Goal: Information Seeking & Learning: Check status

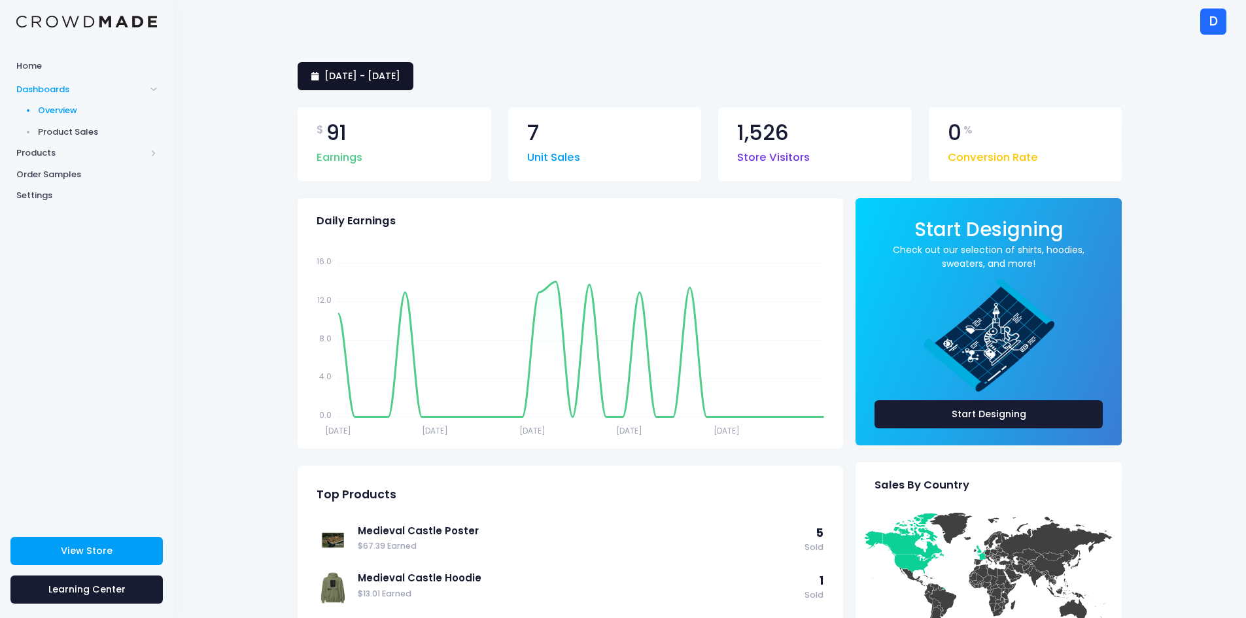
click at [385, 73] on span "9 September 2025 - 8 October 2025" at bounding box center [362, 75] width 76 height 13
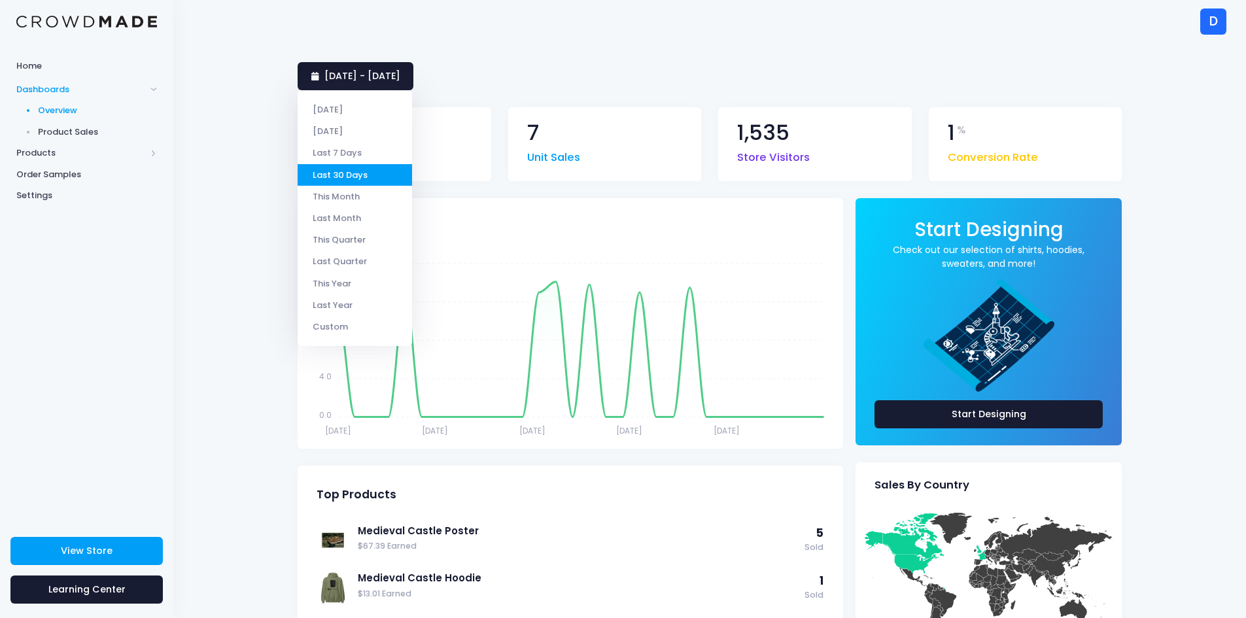
click at [359, 158] on li "Last 7 Days" at bounding box center [355, 153] width 114 height 22
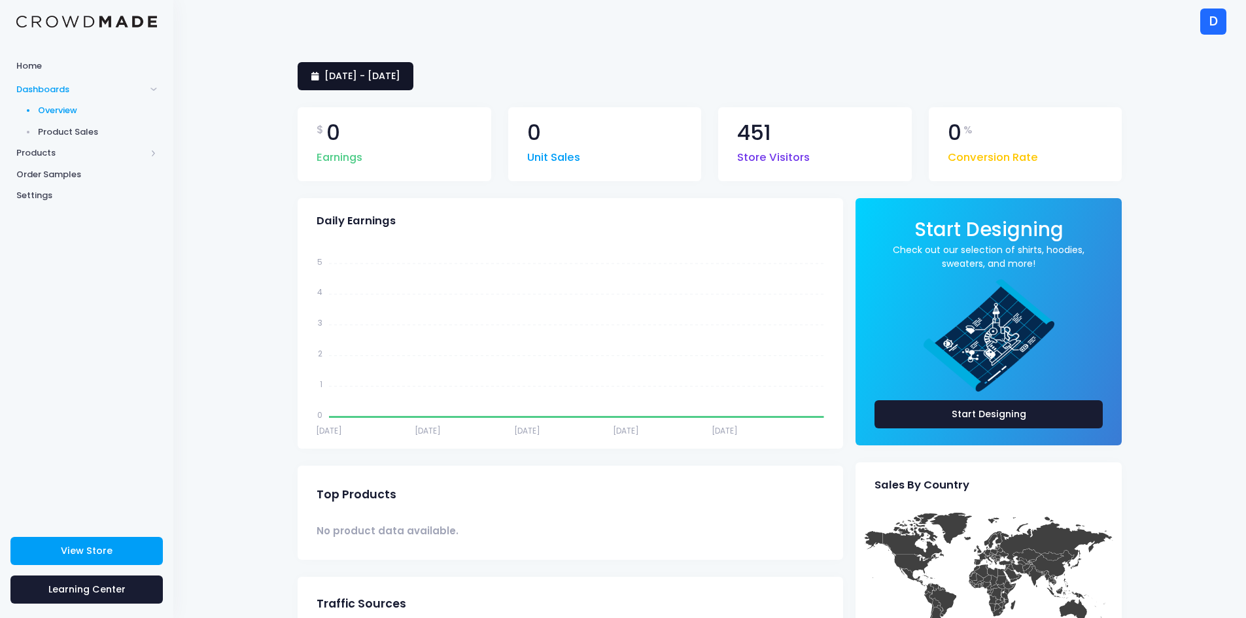
click at [400, 77] on span "[DATE] - [DATE]" at bounding box center [362, 75] width 76 height 13
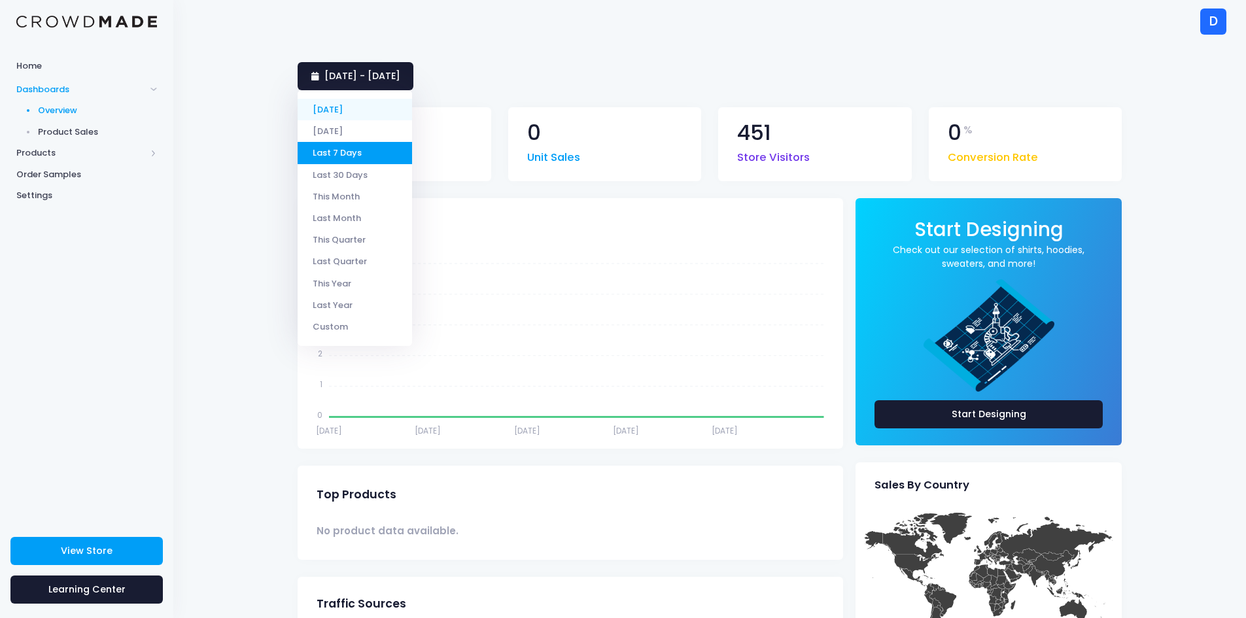
click at [345, 111] on li "[DATE]" at bounding box center [355, 110] width 114 height 22
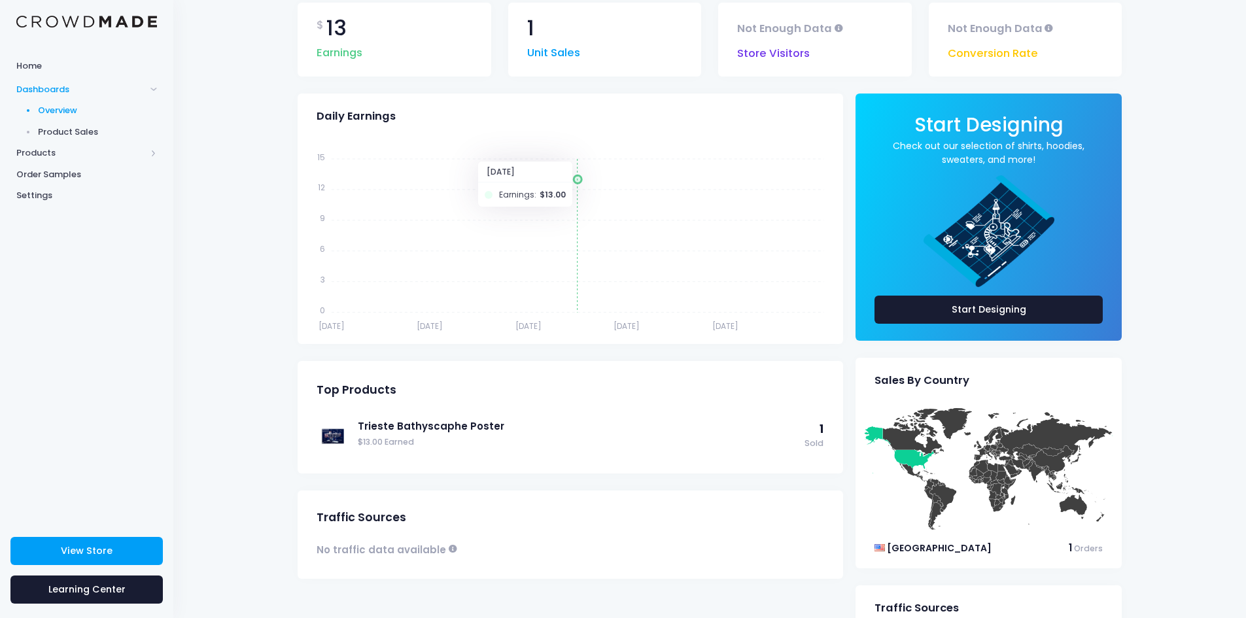
scroll to position [44, 0]
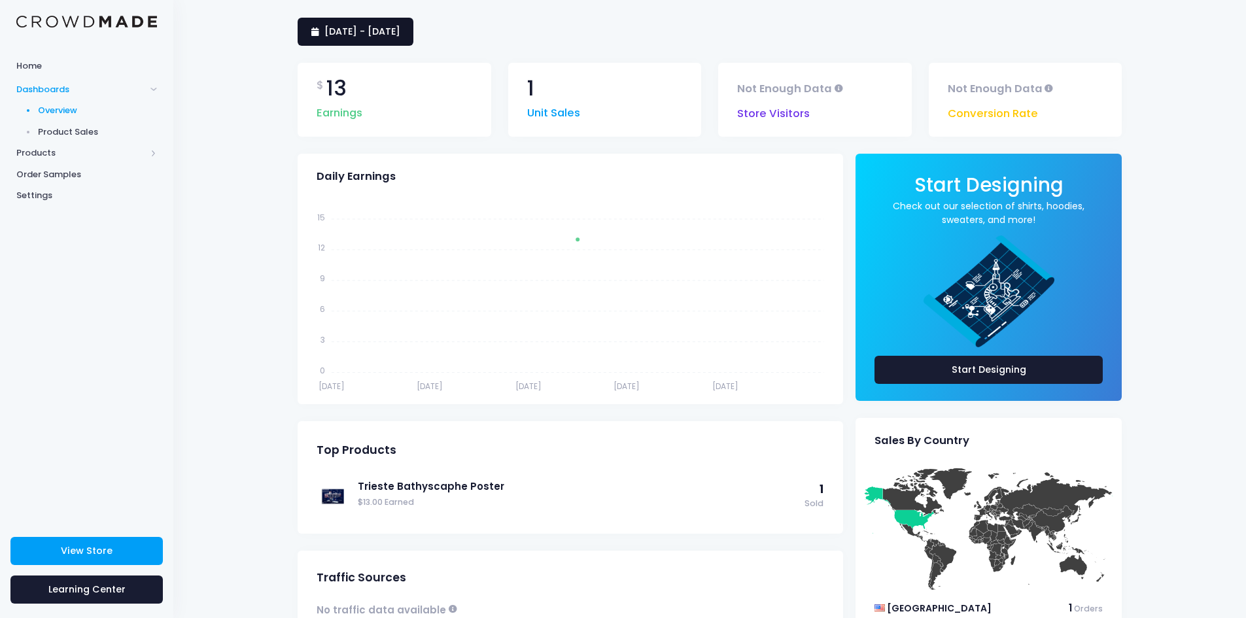
click at [400, 34] on span "9 October 2025 - 9 October 2025" at bounding box center [362, 31] width 76 height 13
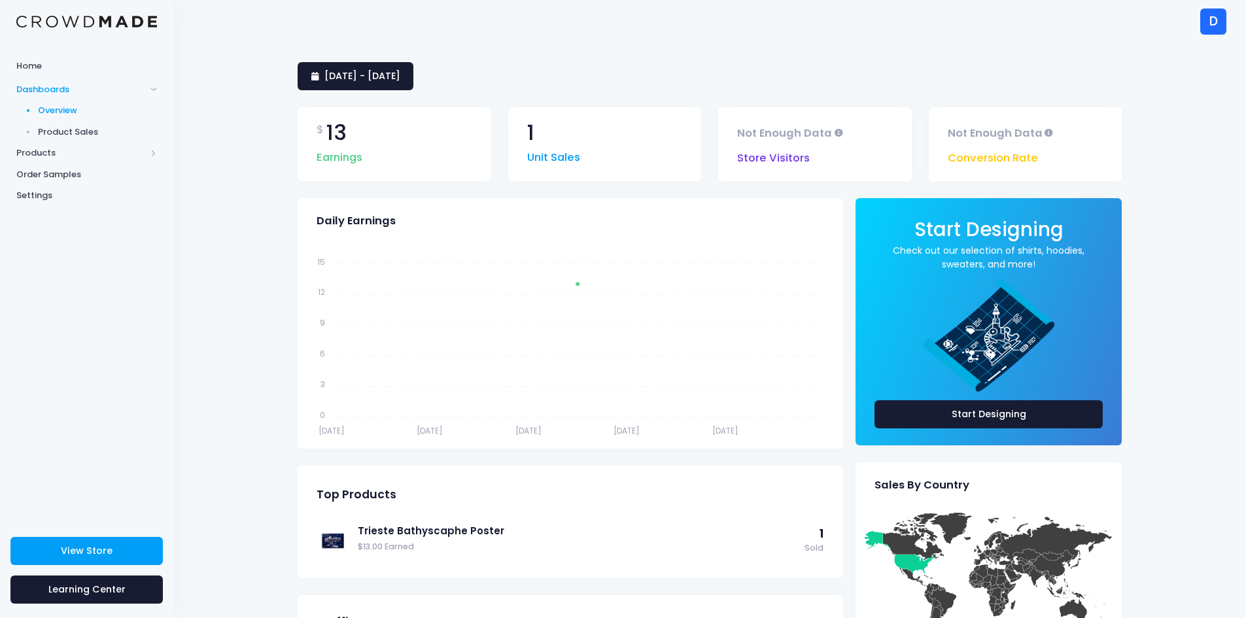
click at [578, 72] on div "9 October 2025 - 9 October 2025" at bounding box center [710, 76] width 824 height 28
click at [413, 86] on link "9 October 2025 - 9 October 2025" at bounding box center [356, 76] width 116 height 28
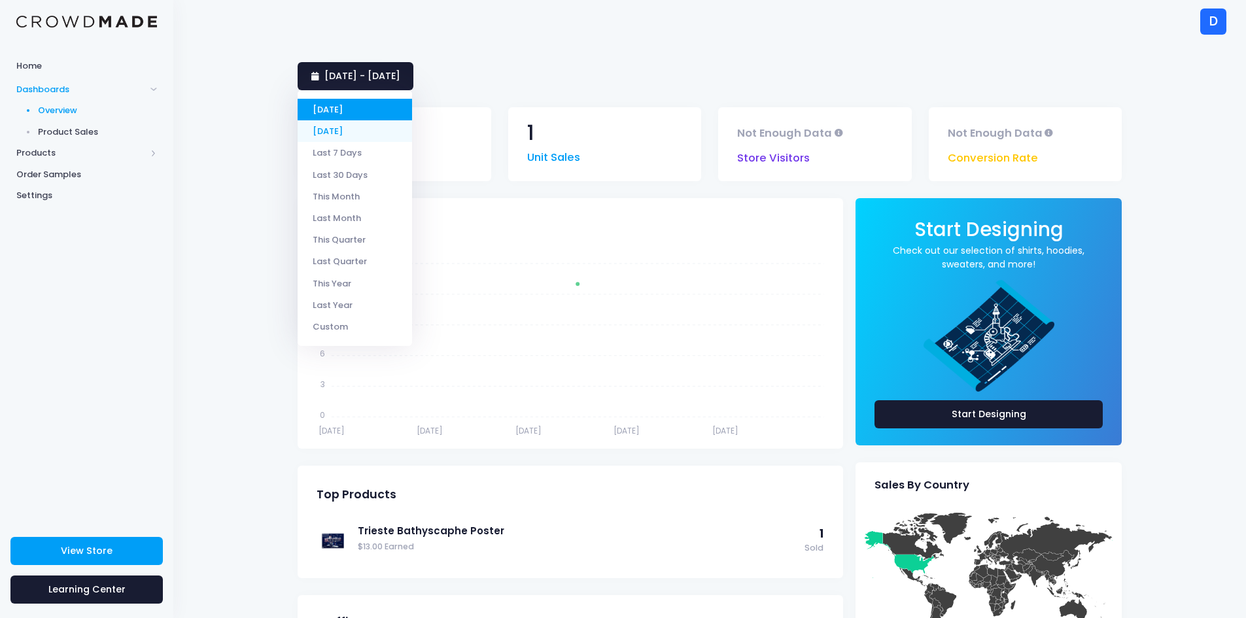
click at [364, 137] on li "[DATE]" at bounding box center [355, 131] width 114 height 22
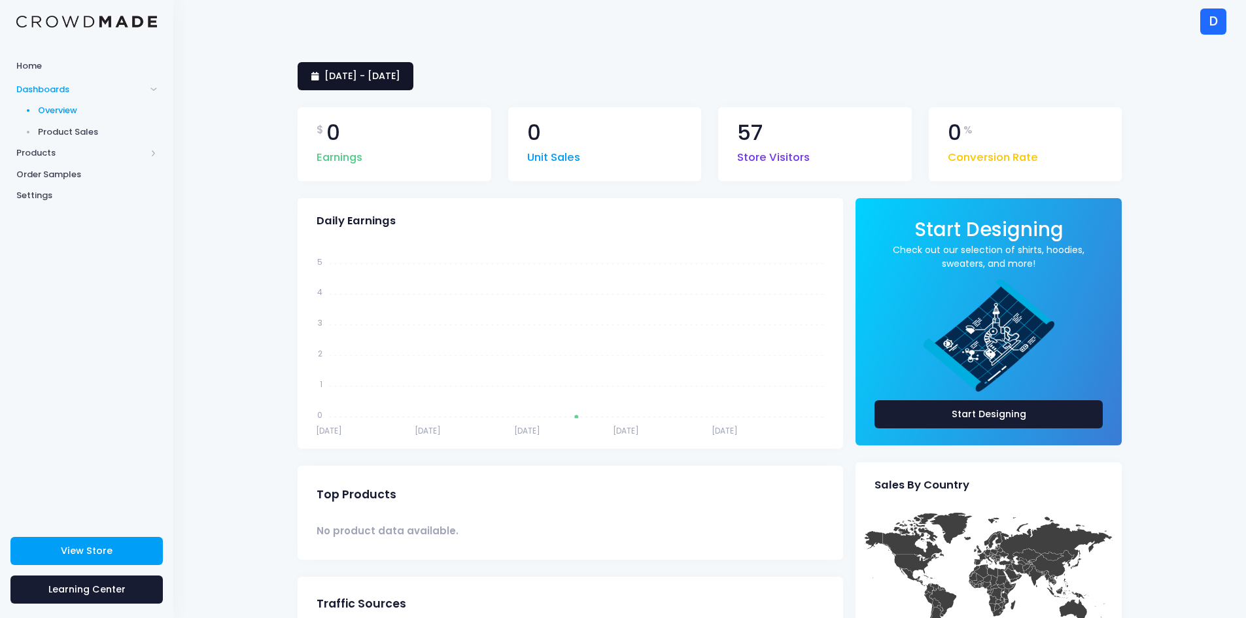
click at [404, 82] on link "8 October 2025 - 8 October 2025" at bounding box center [356, 76] width 116 height 28
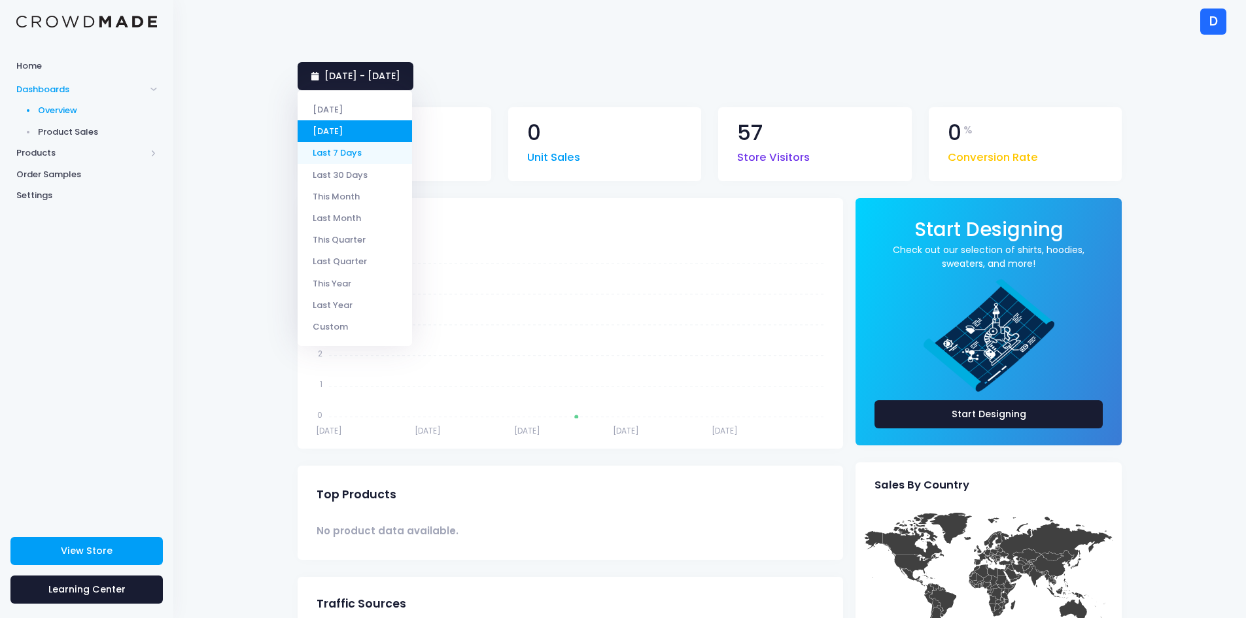
click at [381, 154] on li "Last 7 Days" at bounding box center [355, 153] width 114 height 22
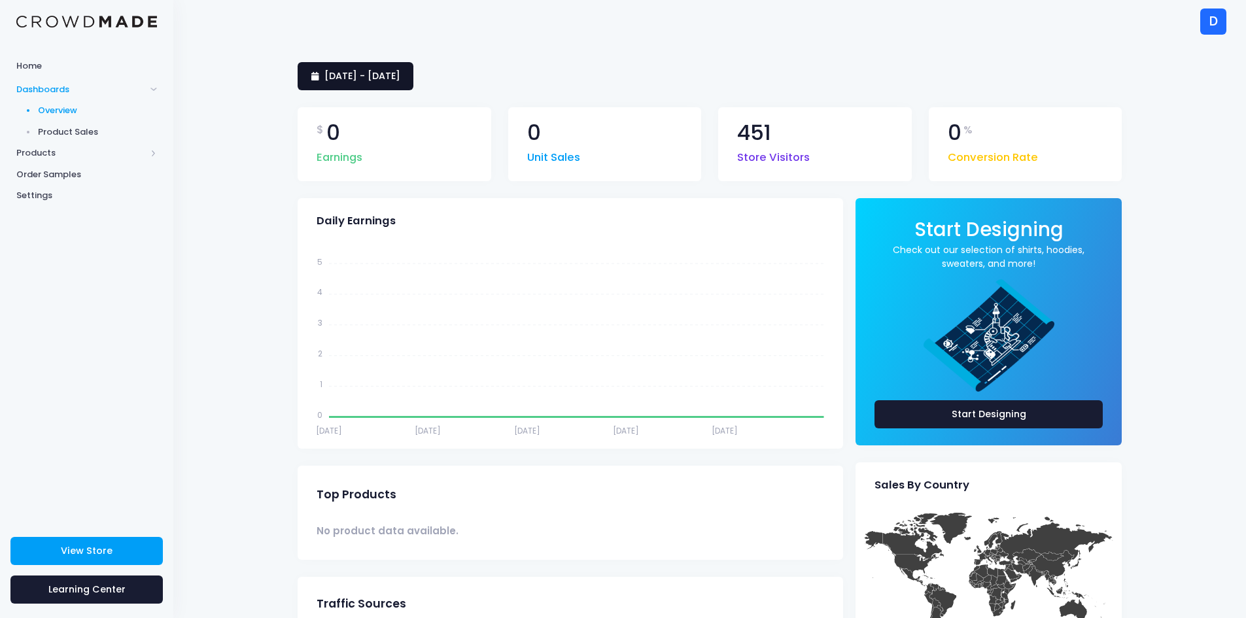
click at [413, 88] on link "[DATE] - [DATE]" at bounding box center [356, 76] width 116 height 28
click at [661, 89] on div "[DATE] - [DATE]" at bounding box center [710, 76] width 824 height 28
click at [400, 78] on span "[DATE] - [DATE]" at bounding box center [362, 75] width 76 height 13
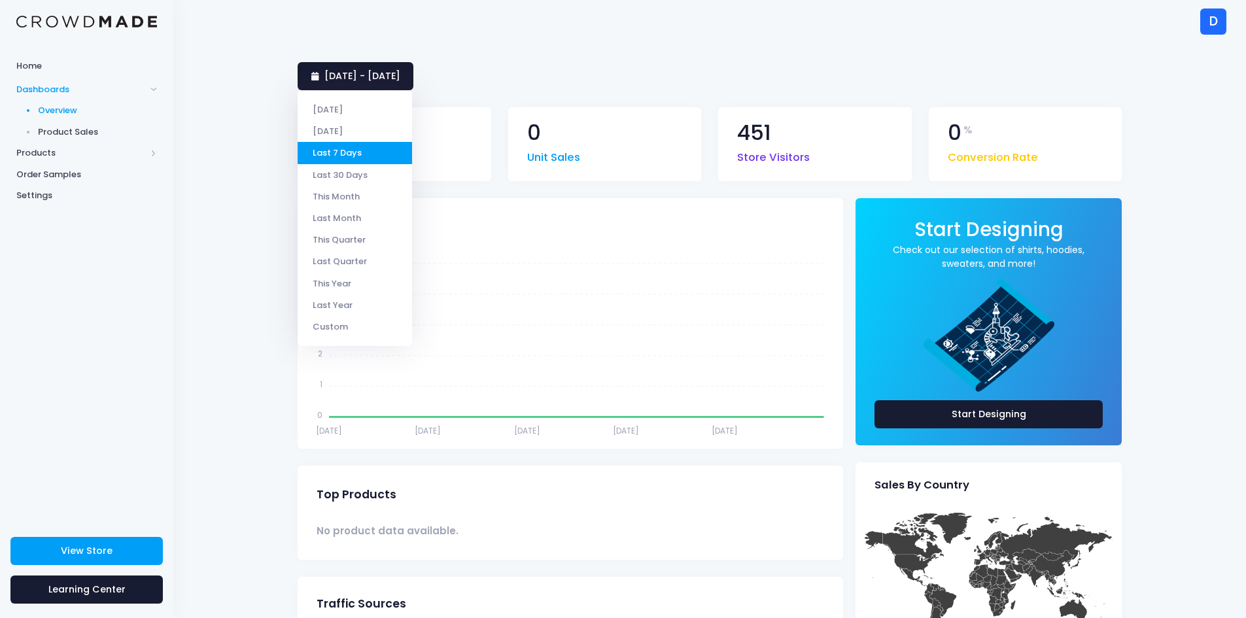
click at [351, 205] on li "This Month" at bounding box center [355, 197] width 114 height 22
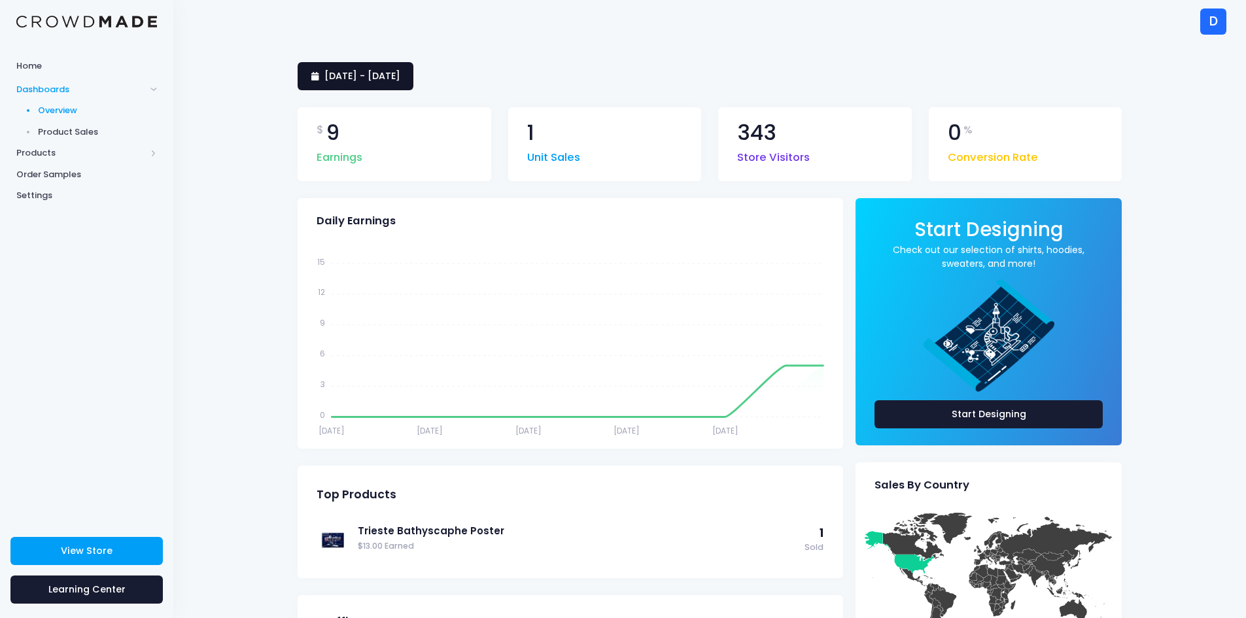
click at [369, 77] on span "[DATE] - [DATE]" at bounding box center [362, 75] width 76 height 13
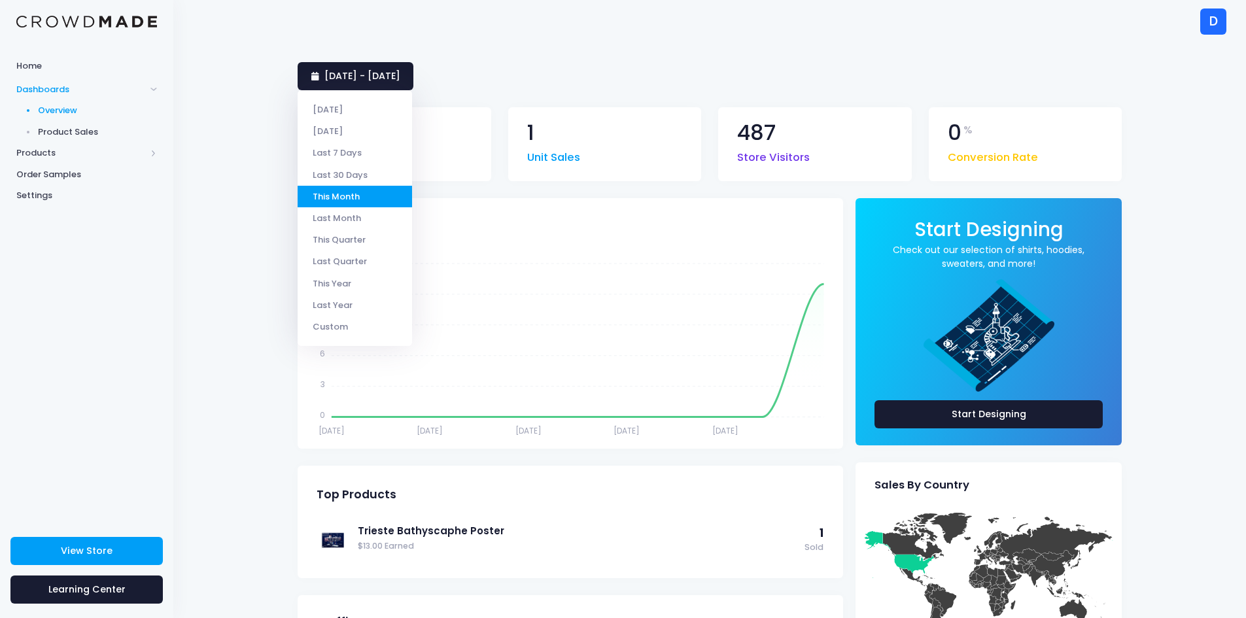
click at [270, 170] on div "[DATE] - [DATE] $ 13 Earnings 1 Unit Sales 487 Store Visitors 0 % Conversion Ra…" at bounding box center [709, 534] width 1073 height 983
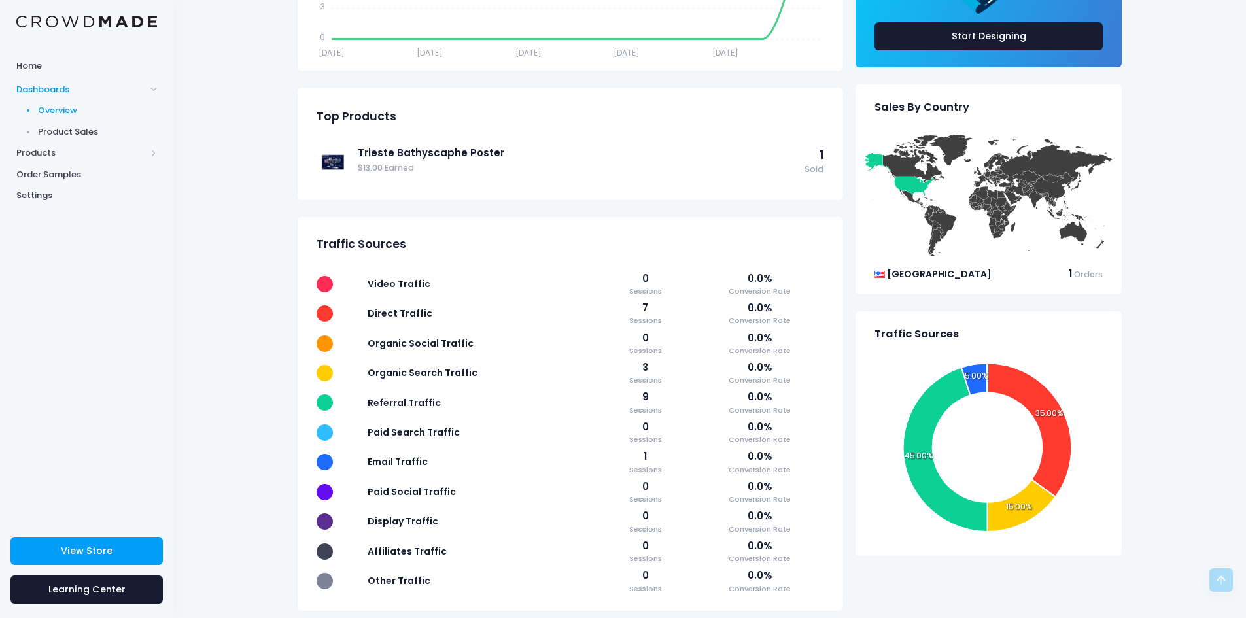
scroll to position [392, 0]
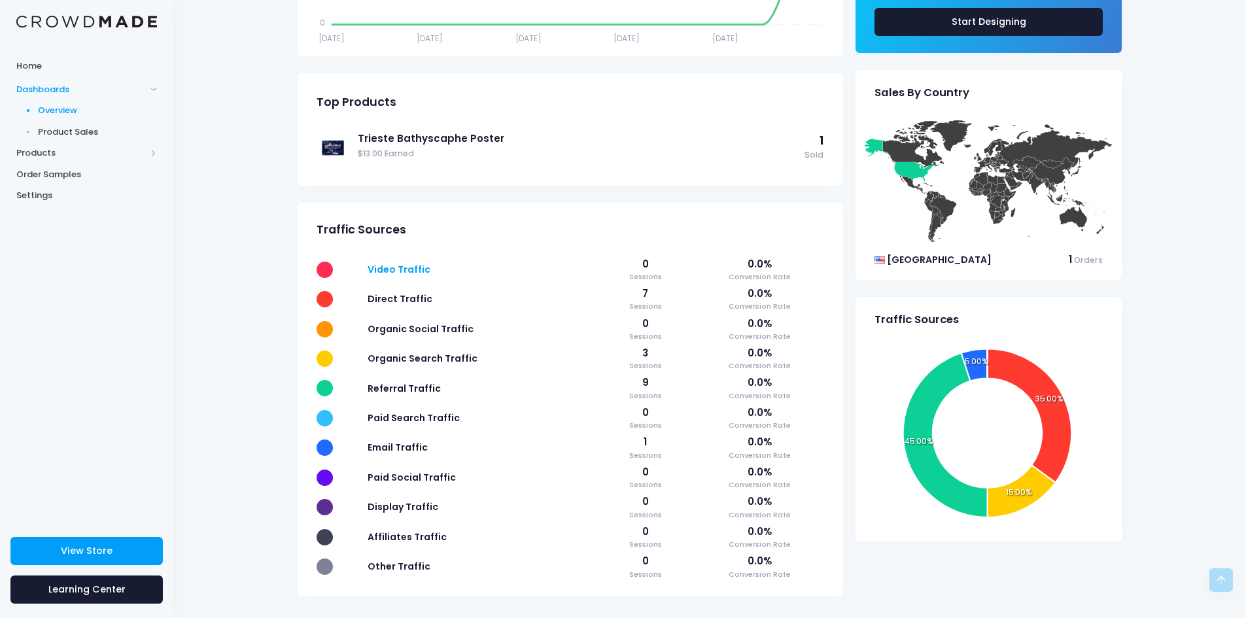
click at [393, 269] on span "Video Traffic" at bounding box center [399, 269] width 63 height 13
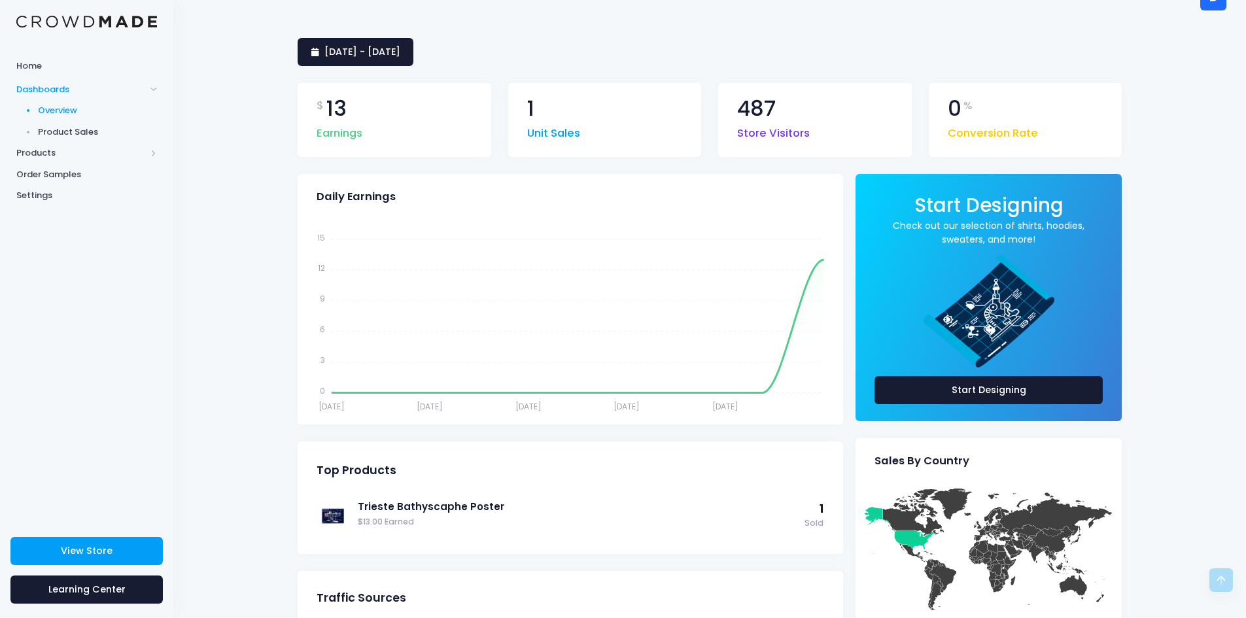
scroll to position [0, 0]
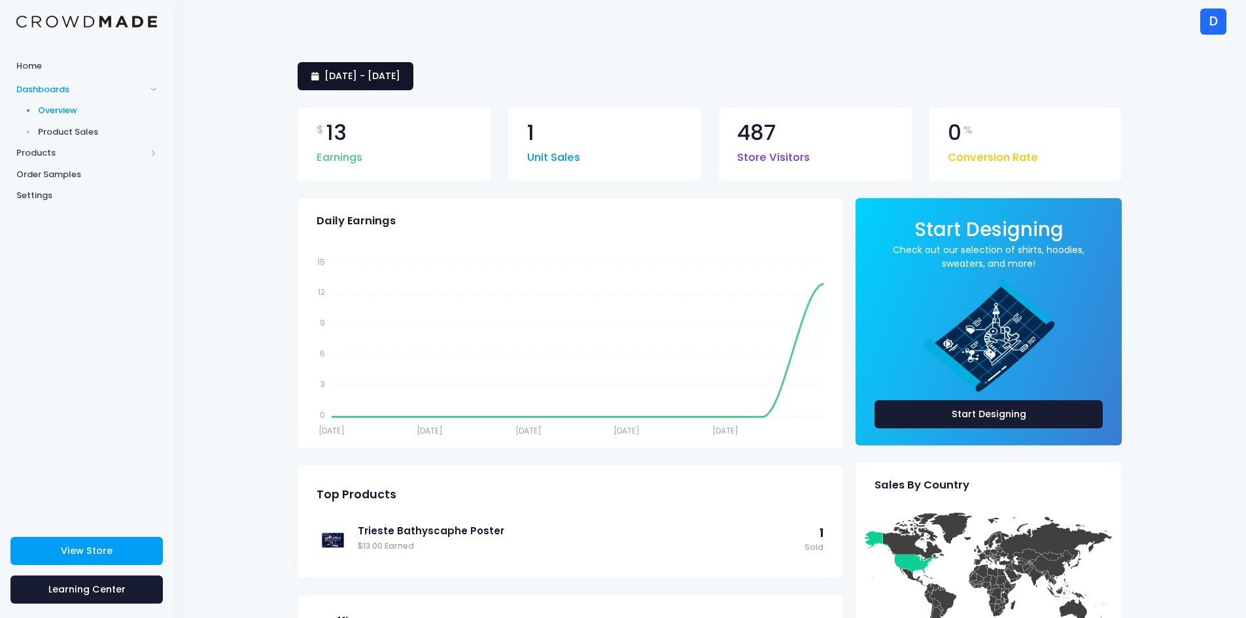
click at [400, 70] on span "[DATE] - [DATE]" at bounding box center [362, 75] width 76 height 13
click at [811, 170] on div "487 Store Visitors" at bounding box center [815, 144] width 194 height 74
click at [776, 155] on span "Store Visitors" at bounding box center [773, 154] width 73 height 23
click at [755, 143] on span "Store Visitors" at bounding box center [773, 154] width 73 height 23
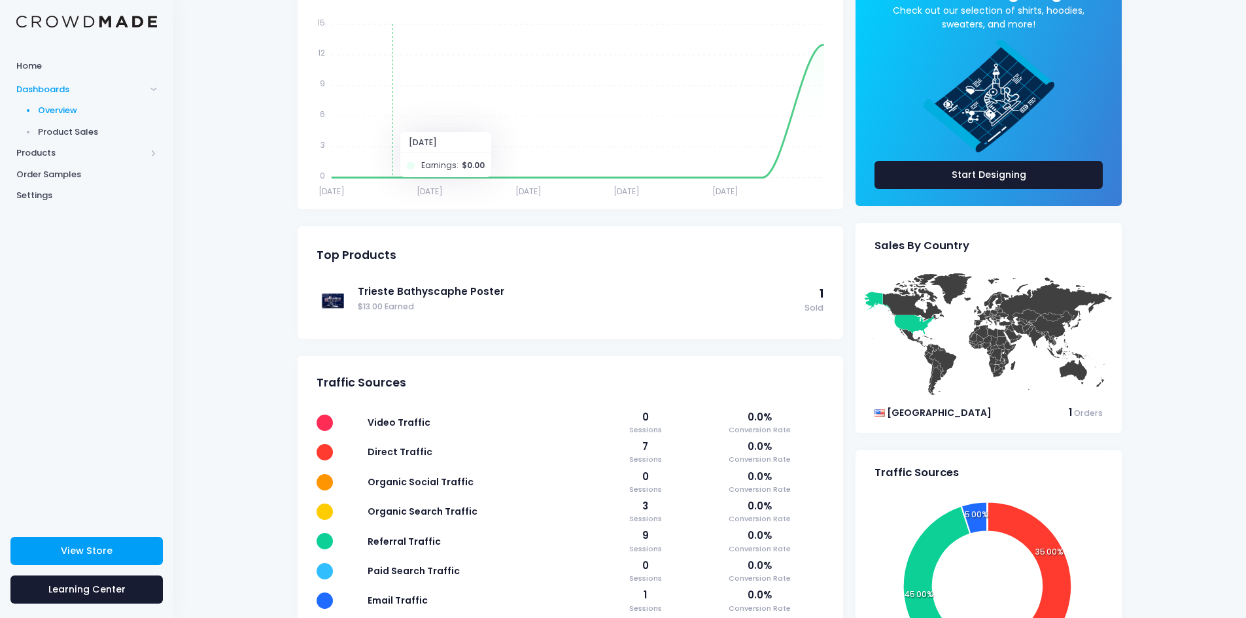
scroll to position [407, 0]
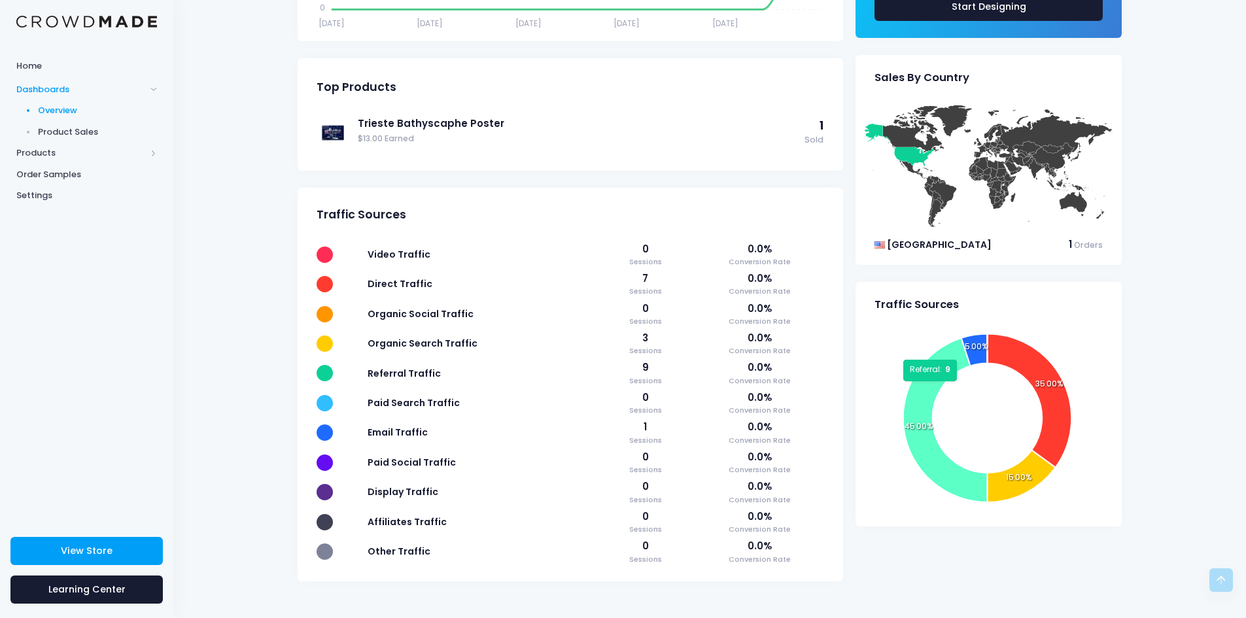
click at [931, 388] on icon at bounding box center [945, 420] width 84 height 164
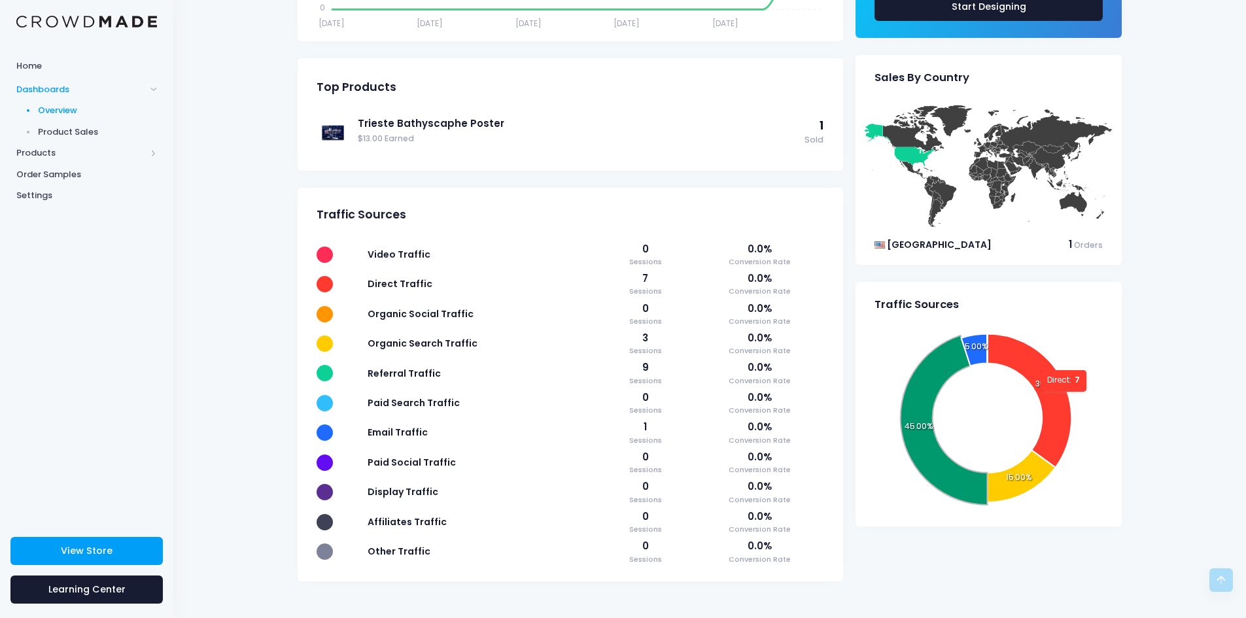
click at [1045, 377] on icon at bounding box center [1029, 400] width 84 height 133
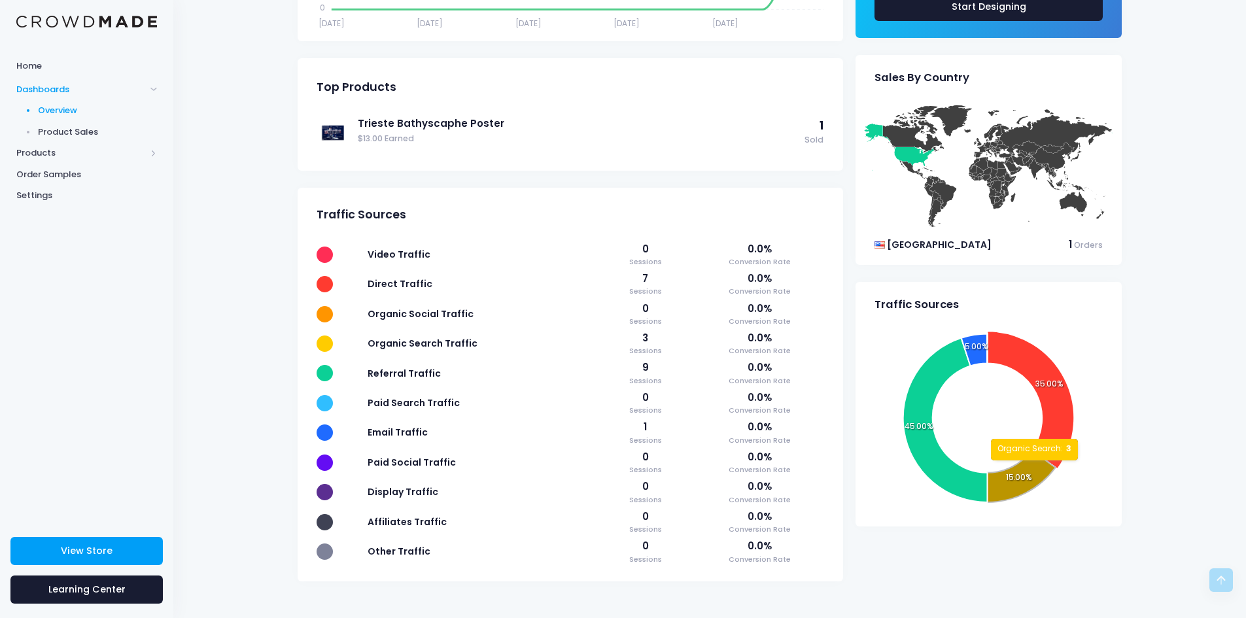
click at [1034, 467] on icon at bounding box center [1021, 477] width 68 height 52
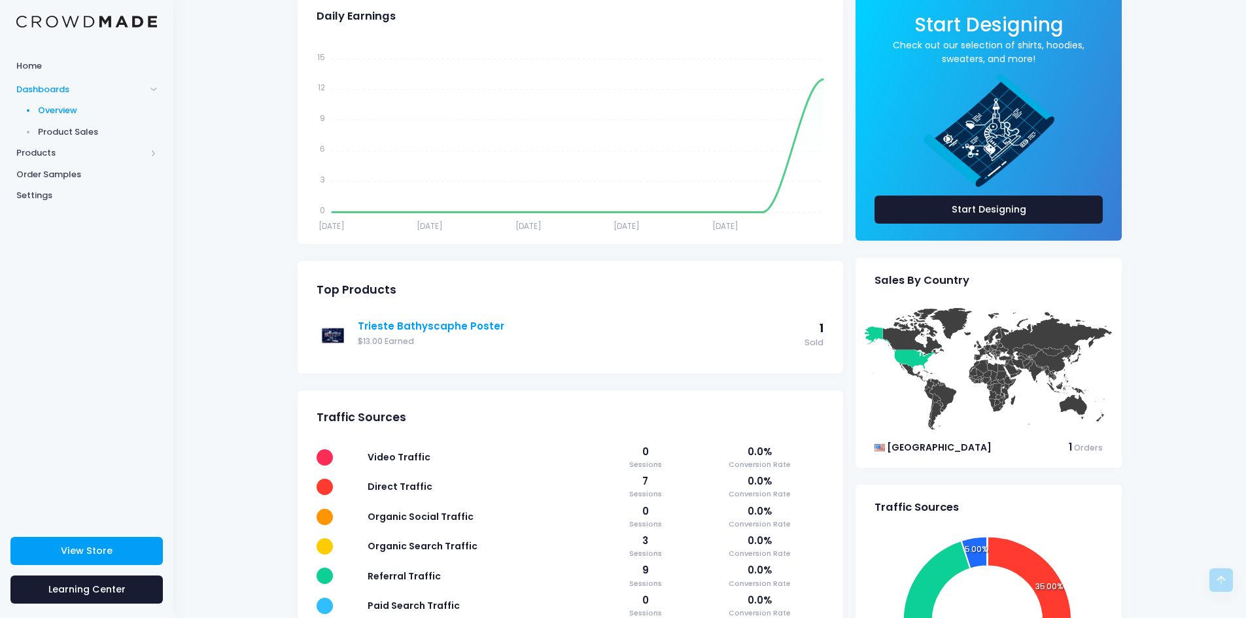
scroll to position [0, 0]
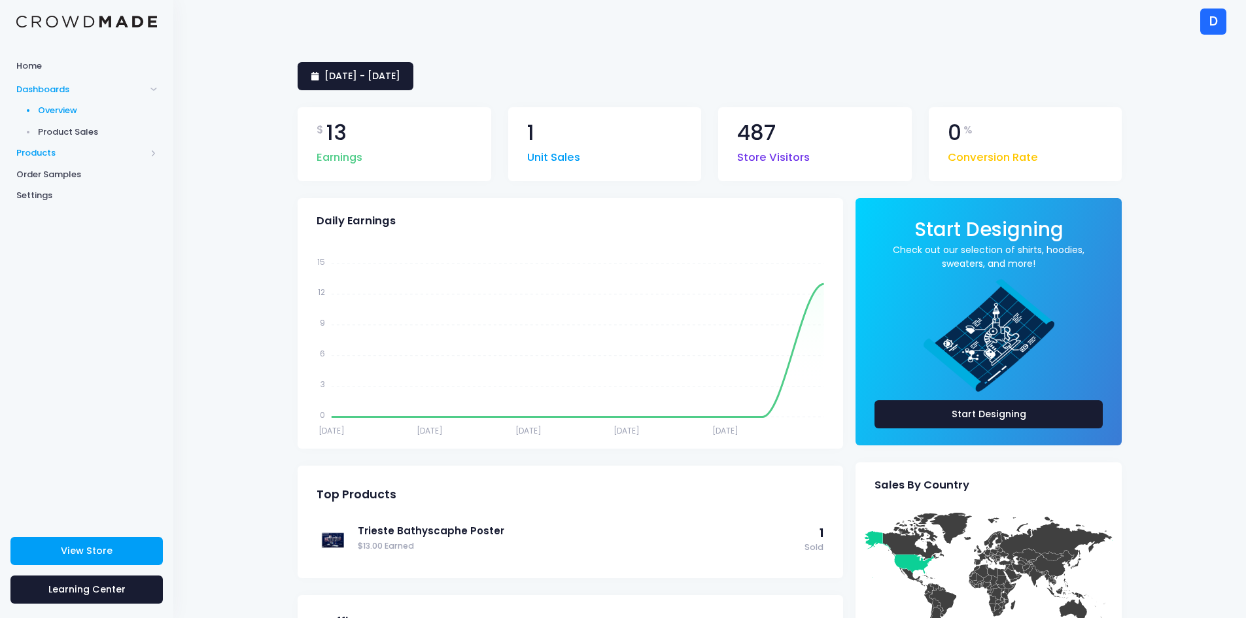
click at [42, 153] on span "Products" at bounding box center [80, 152] width 129 height 13
click at [54, 90] on span "Dashboards" at bounding box center [80, 89] width 129 height 13
